Goal: Task Accomplishment & Management: Complete application form

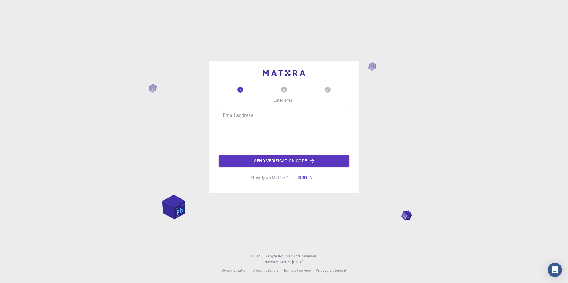
click at [234, 117] on input "Email address" at bounding box center [284, 115] width 131 height 14
type input "[EMAIL_ADDRESS][DOMAIN_NAME]"
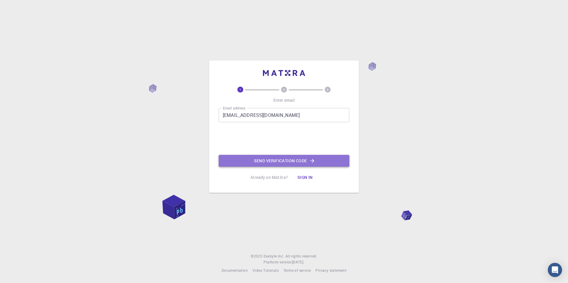
click at [272, 164] on button "Send verification code" at bounding box center [284, 161] width 131 height 12
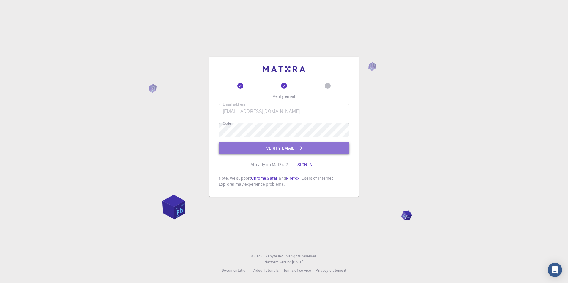
click at [273, 150] on button "Verify email" at bounding box center [284, 148] width 131 height 12
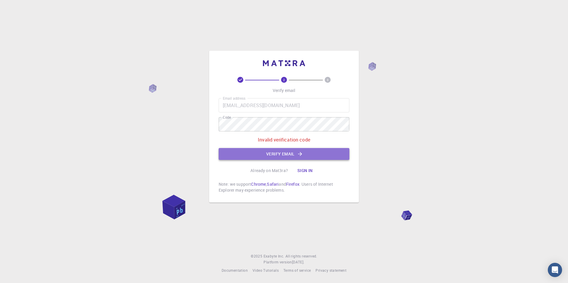
click at [304, 155] on button "Verify email" at bounding box center [284, 154] width 131 height 12
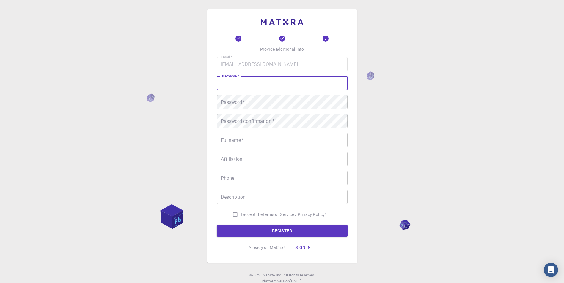
click at [260, 83] on input "username   *" at bounding box center [282, 83] width 131 height 14
type input "[PERSON_NAME]"
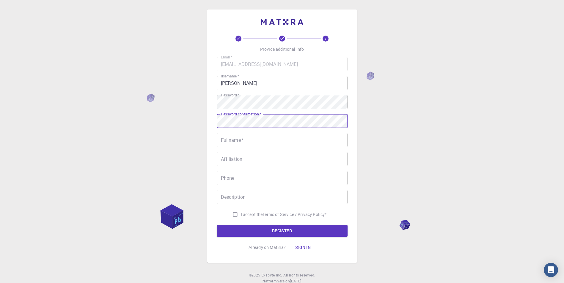
click at [235, 142] on input "Fullname   *" at bounding box center [282, 140] width 131 height 14
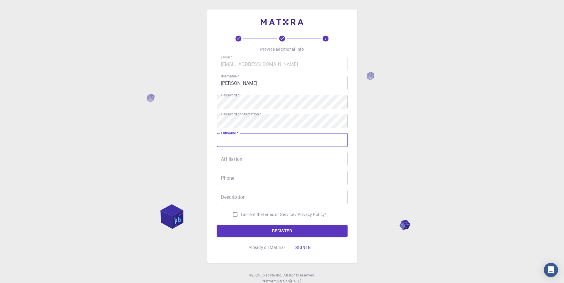
type input "[PERSON_NAME]"
type input "[PHONE_NUMBER]"
click at [231, 214] on input "I accept the Terms of Service / Privacy Policy *" at bounding box center [234, 214] width 11 height 11
checkbox input "true"
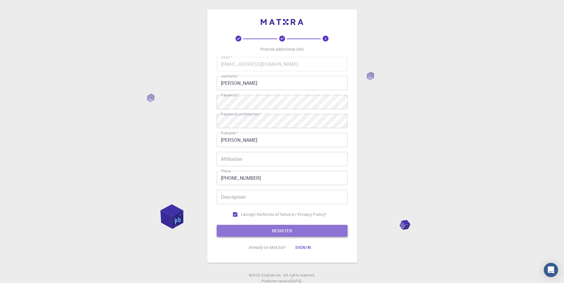
click at [267, 229] on button "REGISTER" at bounding box center [282, 231] width 131 height 12
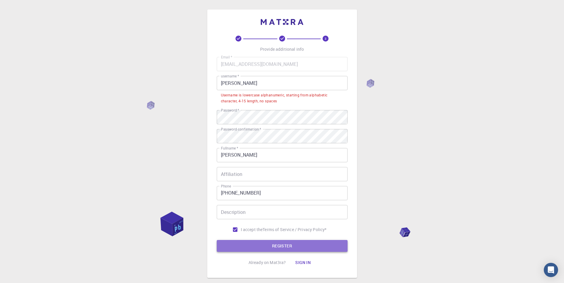
click at [264, 244] on button "REGISTER" at bounding box center [282, 246] width 131 height 12
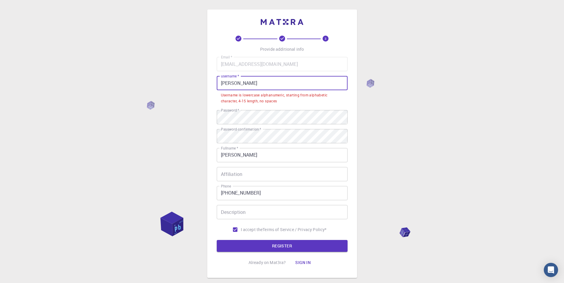
click at [247, 85] on input "[PERSON_NAME]" at bounding box center [282, 83] width 131 height 14
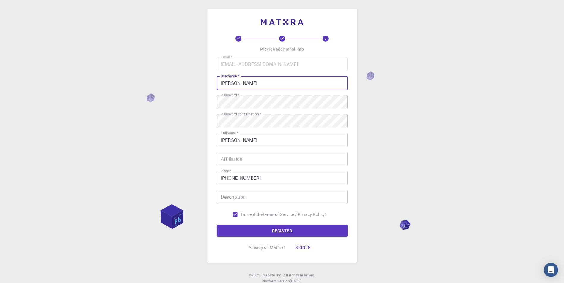
click at [243, 83] on input "[PERSON_NAME]" at bounding box center [282, 83] width 131 height 14
click at [240, 83] on input "[PERSON_NAME]" at bounding box center [282, 83] width 131 height 14
click at [283, 233] on button "REGISTER" at bounding box center [282, 231] width 131 height 12
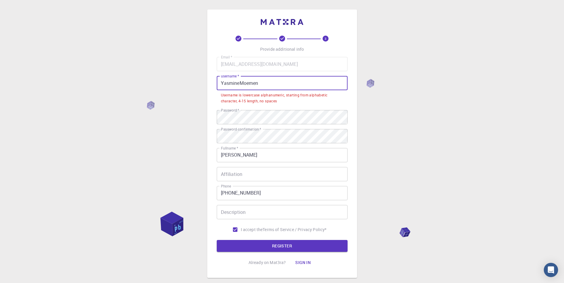
click at [238, 83] on input "YasmineMoemen" at bounding box center [282, 83] width 131 height 14
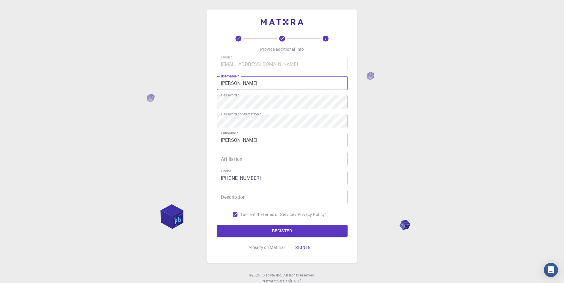
click at [270, 82] on input "[PERSON_NAME]" at bounding box center [282, 83] width 131 height 14
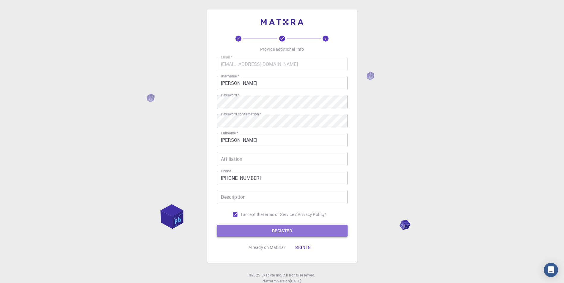
click at [278, 230] on button "REGISTER" at bounding box center [282, 231] width 131 height 12
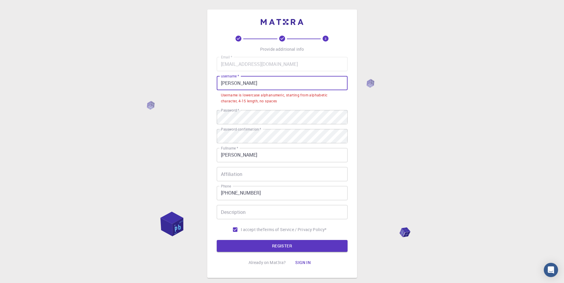
click at [268, 83] on input "[PERSON_NAME]" at bounding box center [282, 83] width 131 height 14
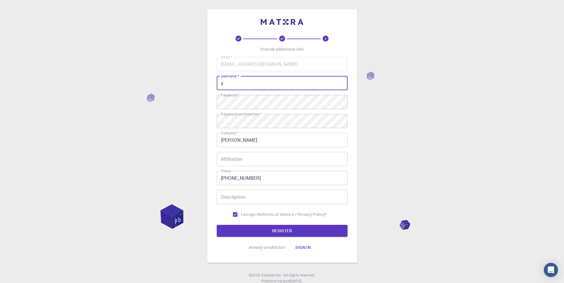
click at [268, 83] on input "y" at bounding box center [282, 83] width 131 height 14
click at [254, 82] on input "y" at bounding box center [282, 83] width 131 height 14
click at [237, 82] on input "y" at bounding box center [282, 83] width 131 height 14
click at [234, 83] on input "y" at bounding box center [282, 83] width 131 height 14
click at [392, 125] on div "3 Provide additional info Email   * [EMAIL_ADDRESS][DOMAIN_NAME] Email   * user…" at bounding box center [282, 151] width 564 height 302
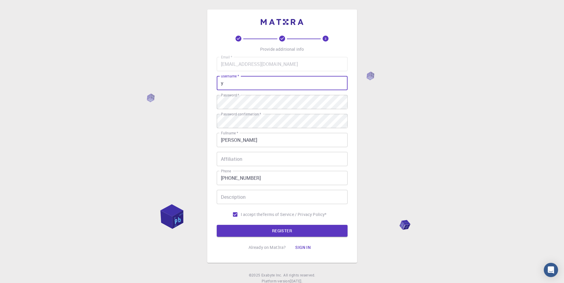
click at [232, 84] on input "y" at bounding box center [282, 83] width 131 height 14
click at [250, 82] on input "y" at bounding box center [282, 83] width 131 height 14
click at [282, 83] on input "y" at bounding box center [282, 83] width 131 height 14
click at [260, 80] on input "y" at bounding box center [282, 83] width 131 height 14
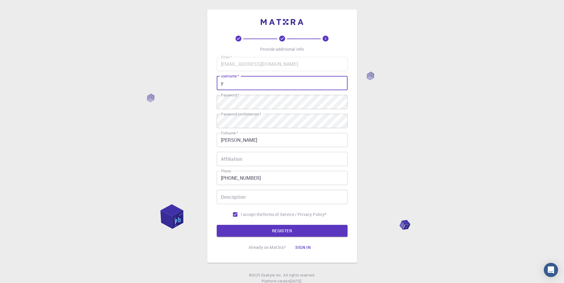
click at [260, 80] on input "y" at bounding box center [282, 83] width 131 height 14
click at [226, 85] on input "y" at bounding box center [282, 83] width 131 height 14
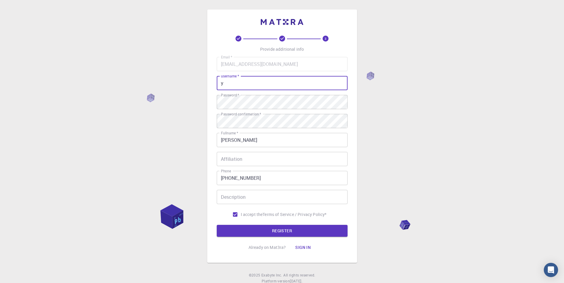
click at [226, 85] on input "y" at bounding box center [282, 83] width 131 height 14
click at [417, 124] on div "3 Provide additional info Email   * [EMAIL_ADDRESS][DOMAIN_NAME] Email   * user…" at bounding box center [282, 151] width 564 height 302
click at [237, 85] on input "y" at bounding box center [282, 83] width 131 height 14
click at [357, 131] on div "3 Provide additional info Email   * [EMAIL_ADDRESS][DOMAIN_NAME] Email   * user…" at bounding box center [282, 151] width 564 height 302
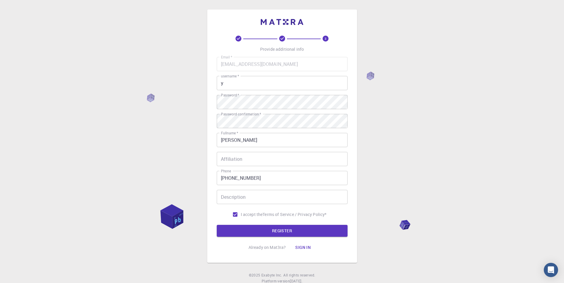
click at [357, 131] on div "3 Provide additional info Email   * [EMAIL_ADDRESS][DOMAIN_NAME] Email   * user…" at bounding box center [282, 151] width 564 height 302
click at [226, 83] on input "y" at bounding box center [282, 83] width 131 height 14
click at [253, 81] on input "y" at bounding box center [282, 83] width 131 height 14
type input "y"
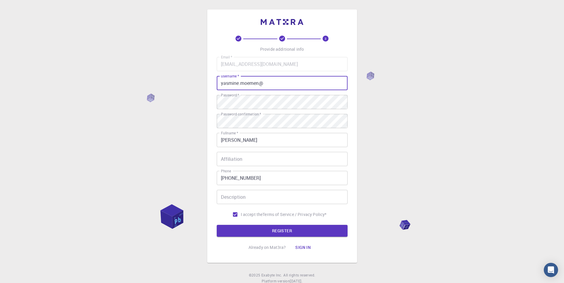
click at [267, 83] on input "yasmine.moemen@" at bounding box center [282, 83] width 131 height 14
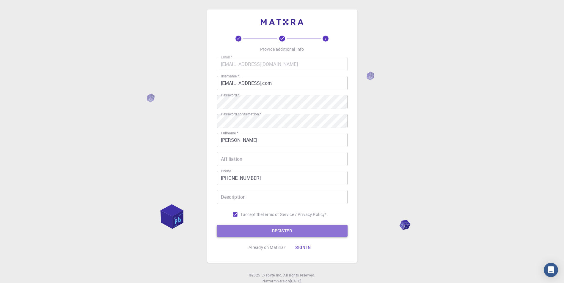
click at [288, 229] on button "REGISTER" at bounding box center [282, 231] width 131 height 12
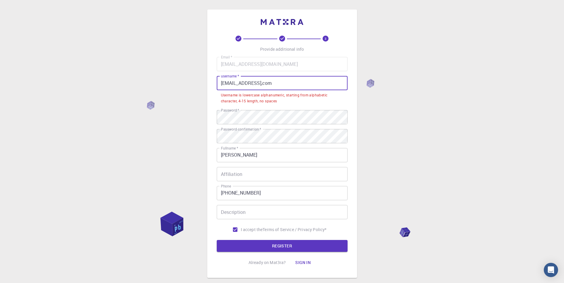
click at [240, 83] on input "[EMAIL_ADDRESS],com" at bounding box center [282, 83] width 131 height 14
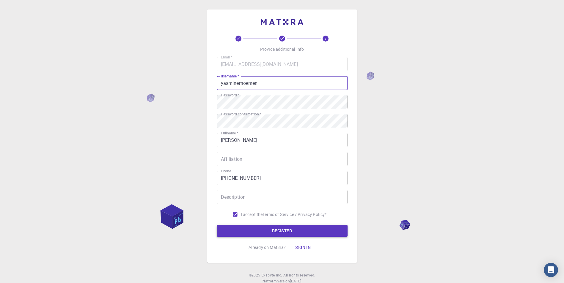
type input "yasminemoemen"
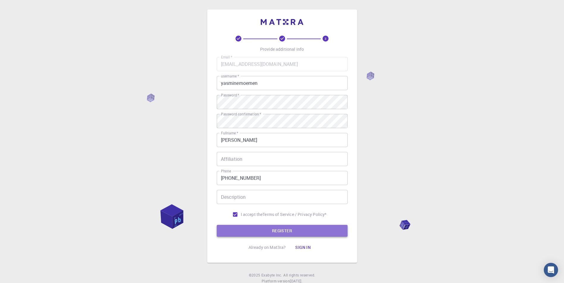
click at [277, 230] on button "REGISTER" at bounding box center [282, 231] width 131 height 12
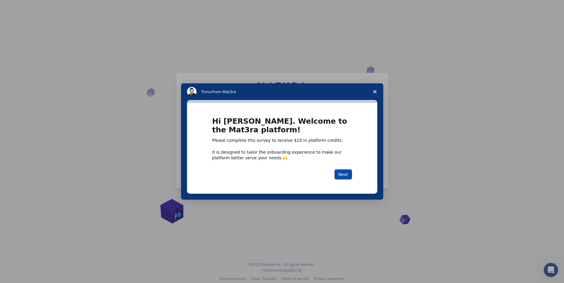
click at [342, 176] on button "Next" at bounding box center [343, 175] width 18 height 10
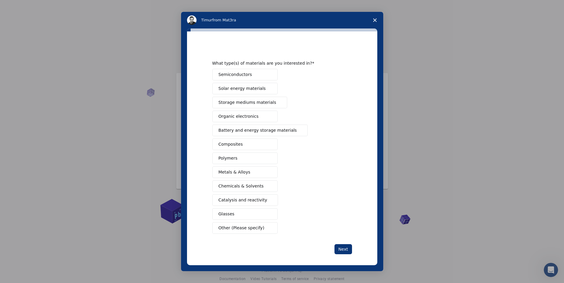
click at [251, 229] on span "Other (Please specify)" at bounding box center [241, 228] width 46 height 6
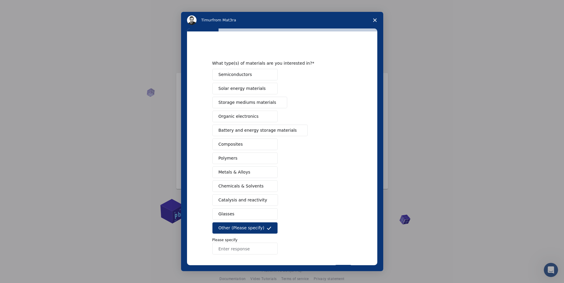
click at [229, 252] on input "Enter response" at bounding box center [244, 249] width 65 height 12
type input "computational biology"
click at [300, 248] on div "Semiconductors Solar energy materials Storage mediums materials Organic electro…" at bounding box center [282, 162] width 140 height 186
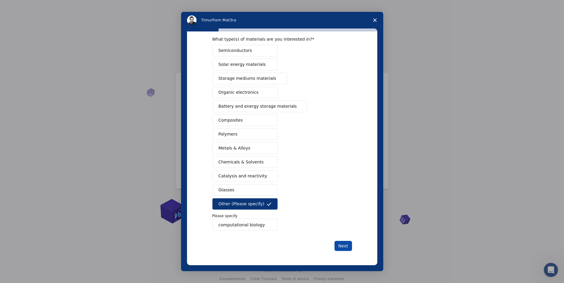
click at [345, 248] on button "Next" at bounding box center [343, 246] width 18 height 10
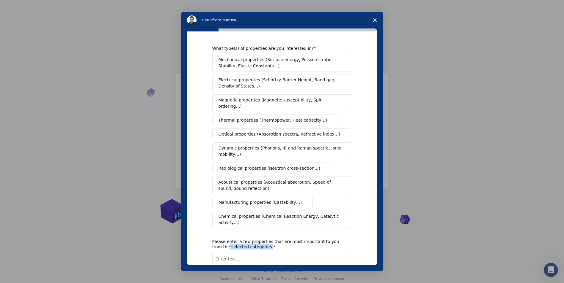
drag, startPoint x: 377, startPoint y: 219, endPoint x: 375, endPoint y: 260, distance: 41.3
click at [375, 260] on div "What type(s) of properties are you interested in? Mechanical properties (Surfac…" at bounding box center [282, 148] width 190 height 234
click at [306, 212] on span "Chemical properties (Chemical Reaction Energy, Catalytic activity…)" at bounding box center [279, 218] width 123 height 12
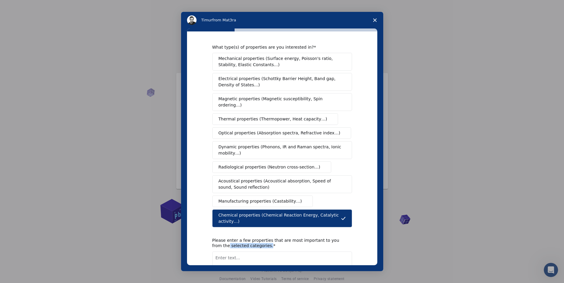
scroll to position [34, 0]
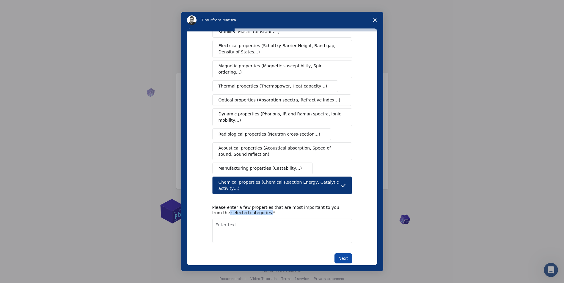
click at [345, 254] on button "Next" at bounding box center [343, 259] width 18 height 10
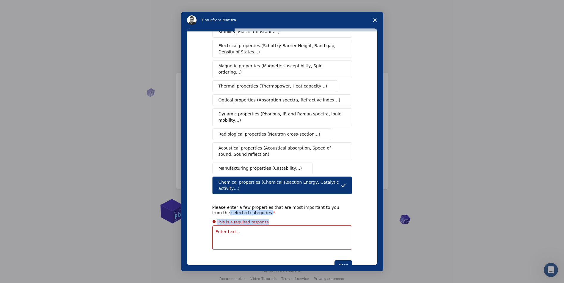
click at [296, 228] on textarea "Enter text..." at bounding box center [282, 238] width 140 height 24
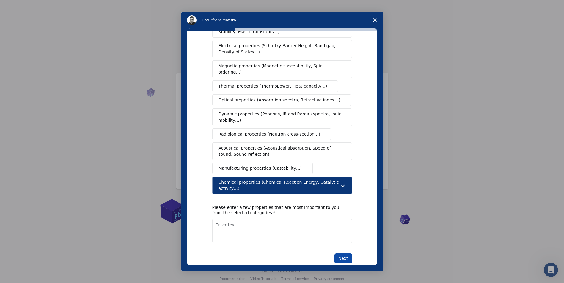
click at [338, 254] on button "Next" at bounding box center [343, 259] width 18 height 10
click at [239, 220] on textarea "Enter text..." at bounding box center [282, 231] width 140 height 24
type textarea "it is important to describe the type of interactions"
click at [343, 254] on button "Next" at bounding box center [343, 259] width 18 height 10
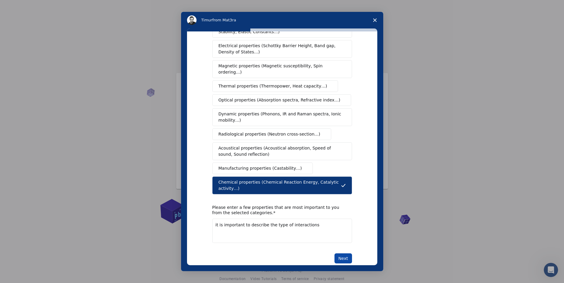
scroll to position [0, 0]
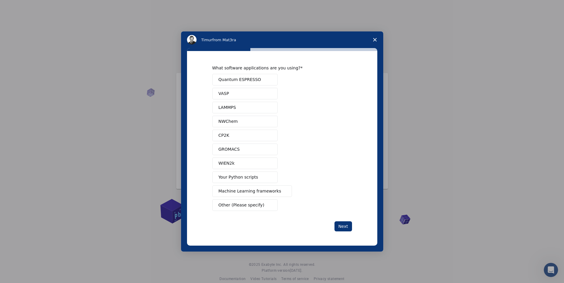
click at [342, 170] on div "Quantum ESPRESSO VASP LAMMPS NWChem CP2K GROMACS WIEN2k Your Python scripts Mac…" at bounding box center [282, 142] width 140 height 137
click at [245, 149] on button "GROMACS" at bounding box center [244, 150] width 65 height 12
click at [340, 230] on button "Next" at bounding box center [343, 227] width 18 height 10
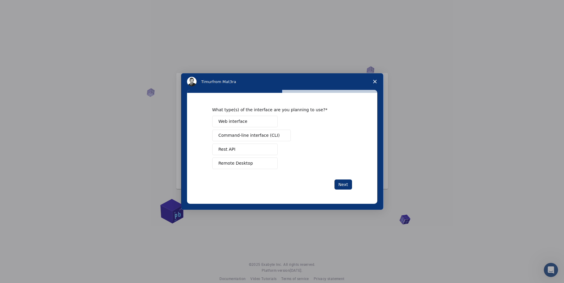
click at [247, 122] on button "Web interface" at bounding box center [244, 122] width 65 height 12
click at [344, 183] on button "Next" at bounding box center [343, 185] width 18 height 10
click at [247, 135] on span "Perform research" at bounding box center [236, 135] width 36 height 6
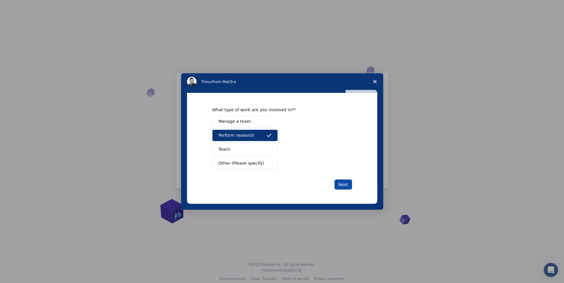
click at [347, 187] on button "Next" at bounding box center [343, 185] width 18 height 10
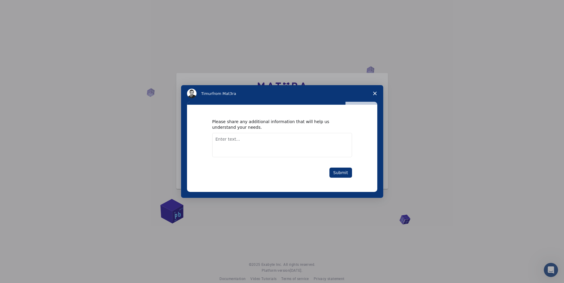
click at [302, 141] on textarea "Enter text..." at bounding box center [282, 145] width 140 height 24
click at [0, 0] on span "information" at bounding box center [0, 0] width 0 height 0
click at [295, 139] on textarea "I need to develop more information about" at bounding box center [282, 145] width 140 height 24
click at [247, 138] on textarea "I need to develop more information about" at bounding box center [282, 145] width 140 height 24
click at [294, 138] on textarea "I need to develop more information about" at bounding box center [282, 145] width 140 height 24
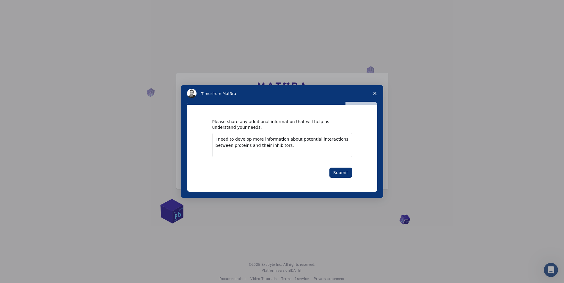
drag, startPoint x: 233, startPoint y: 141, endPoint x: 258, endPoint y: 138, distance: 25.4
click at [258, 138] on textarea "I need to develop more information about potential interactions between protein…" at bounding box center [282, 145] width 140 height 24
type textarea "I need to detailed information about potential interactions between proteins an…"
click at [337, 170] on button "Submit" at bounding box center [340, 173] width 23 height 10
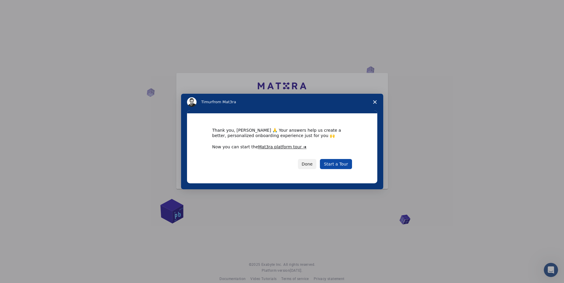
click at [337, 164] on link "Start a Tour" at bounding box center [336, 164] width 32 height 10
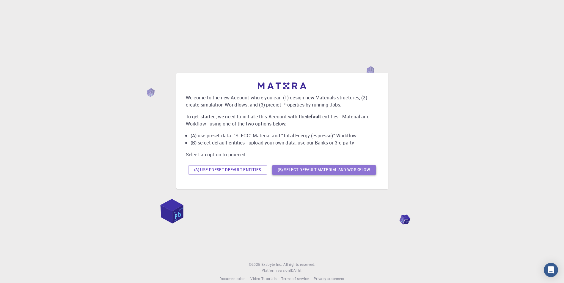
click at [334, 169] on button "(B) Select default material and workflow" at bounding box center [324, 170] width 104 height 10
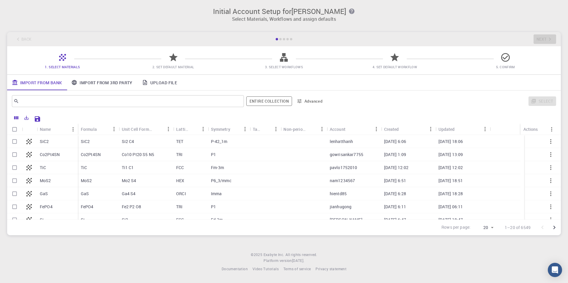
click at [162, 84] on link "Upload File" at bounding box center [159, 82] width 45 height 15
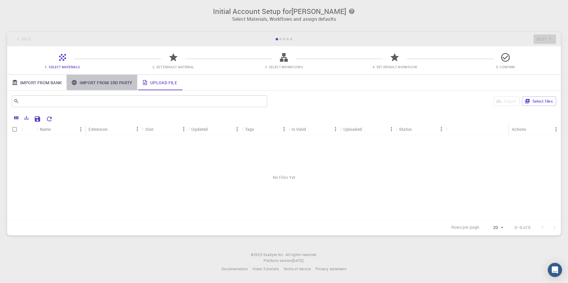
click at [127, 83] on link "Import From 3rd Party" at bounding box center [102, 82] width 70 height 15
